Goal: Information Seeking & Learning: Learn about a topic

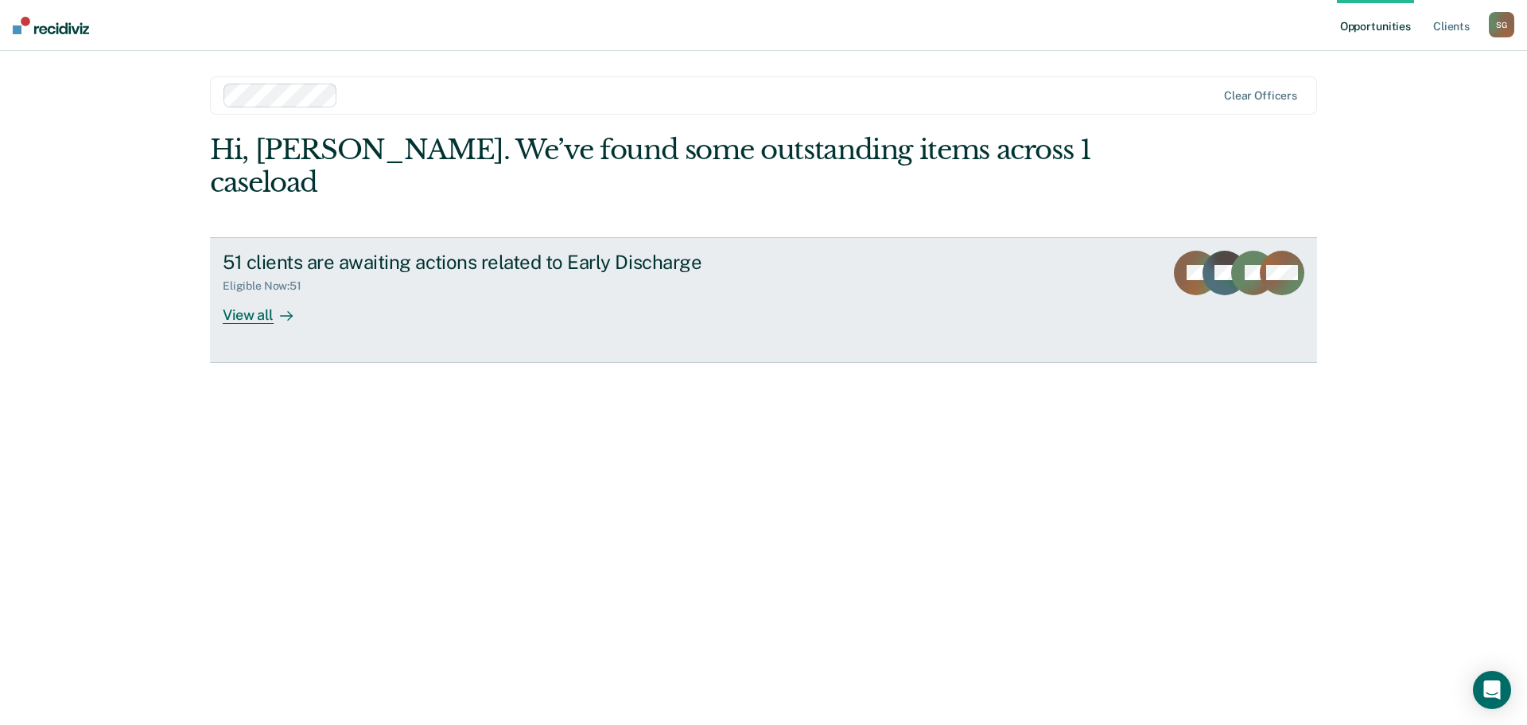
click at [258, 293] on div "View all" at bounding box center [267, 308] width 89 height 31
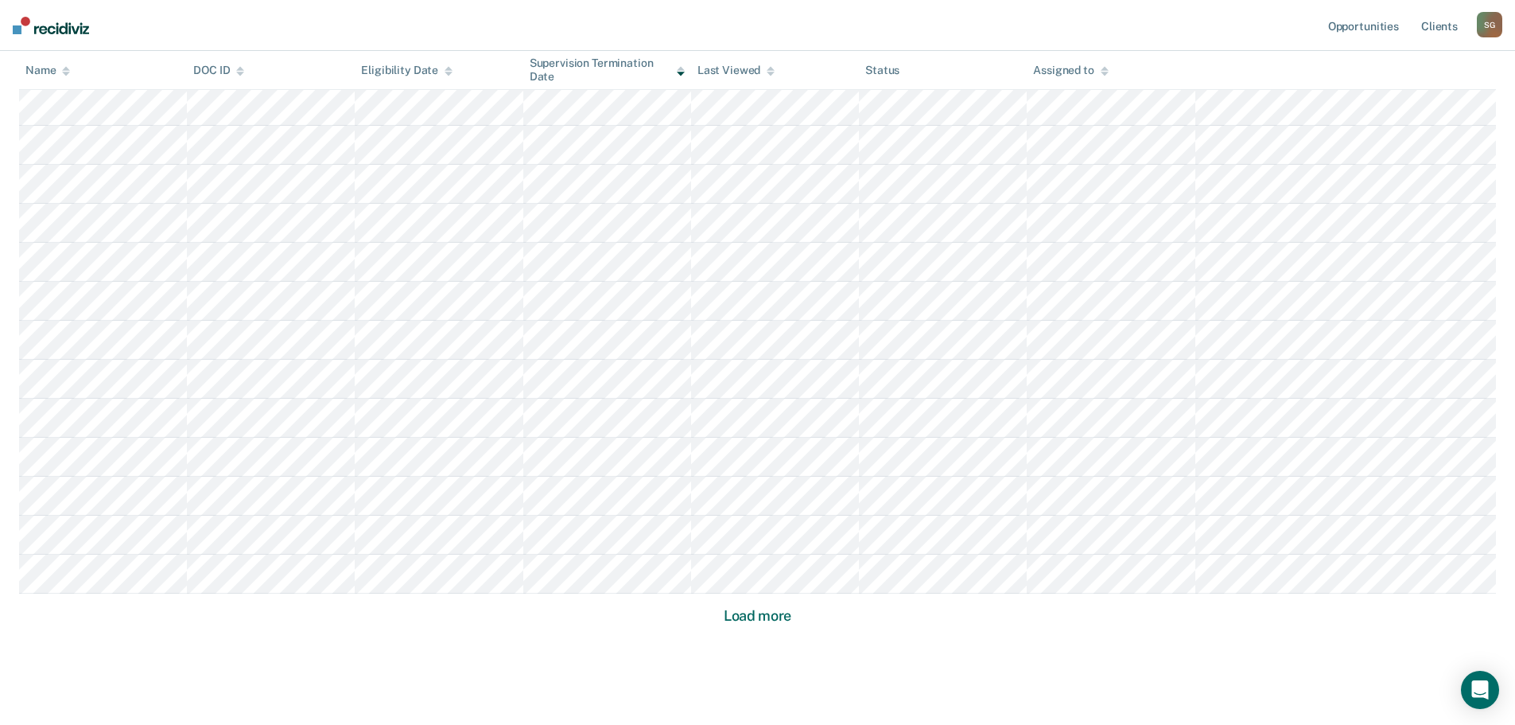
scroll to position [915, 0]
click at [749, 578] on button "Load more" at bounding box center [757, 574] width 77 height 19
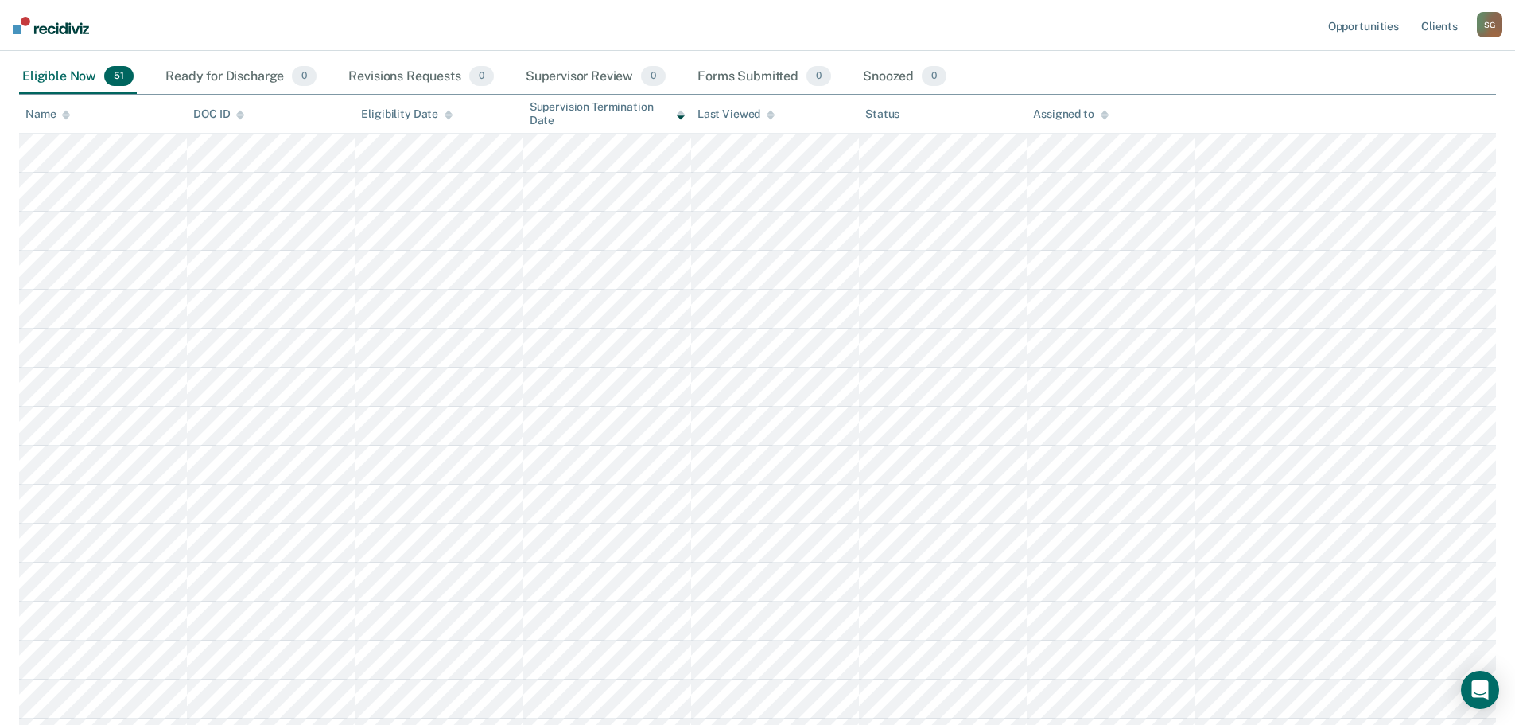
scroll to position [0, 0]
